Goal: Book appointment/travel/reservation

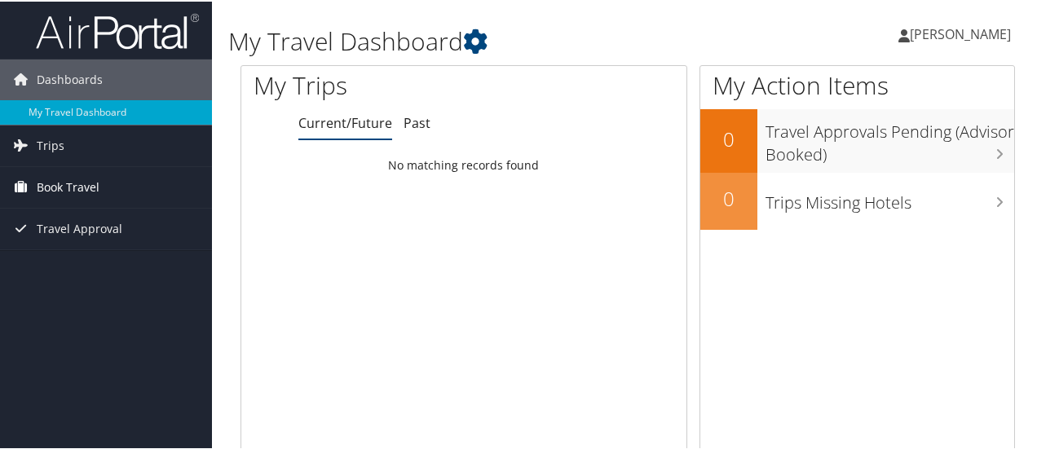
click at [50, 195] on span "Book Travel" at bounding box center [68, 185] width 63 height 41
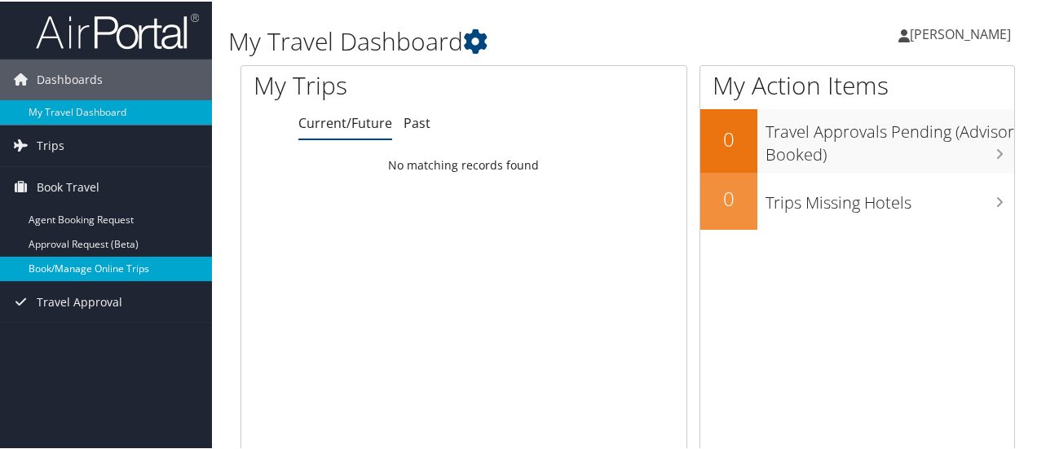
click at [68, 258] on link "Book/Manage Online Trips" at bounding box center [106, 267] width 212 height 24
